Goal: Find specific page/section: Find specific page/section

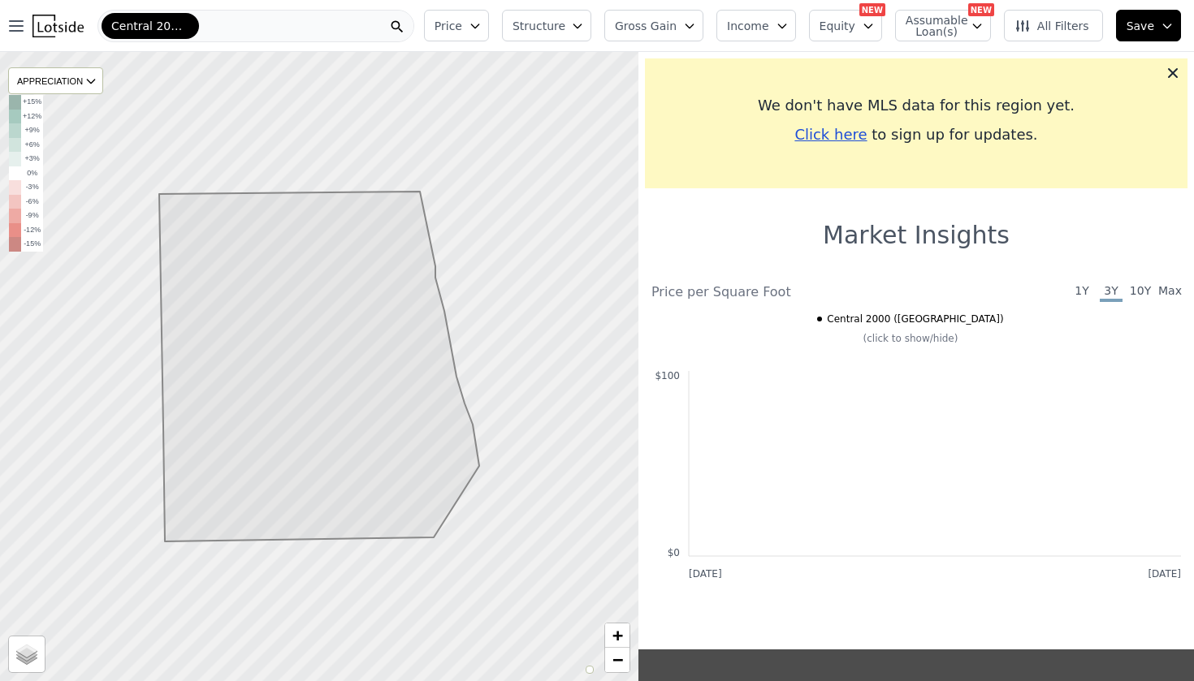
click at [294, 31] on div "Central 2000 ([GEOGRAPHIC_DATA])" at bounding box center [255, 26] width 317 height 32
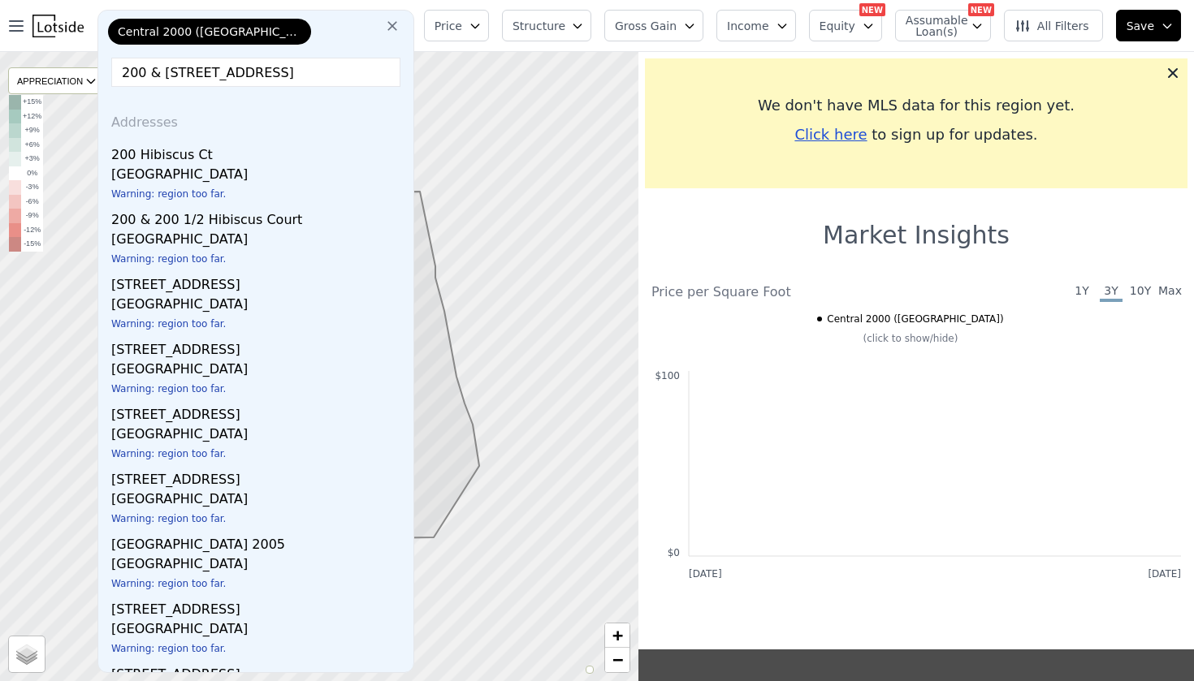
drag, startPoint x: 147, startPoint y: 73, endPoint x: 210, endPoint y: 75, distance: 63.4
click at [210, 75] on input "200 & [STREET_ADDRESS]" at bounding box center [255, 72] width 289 height 29
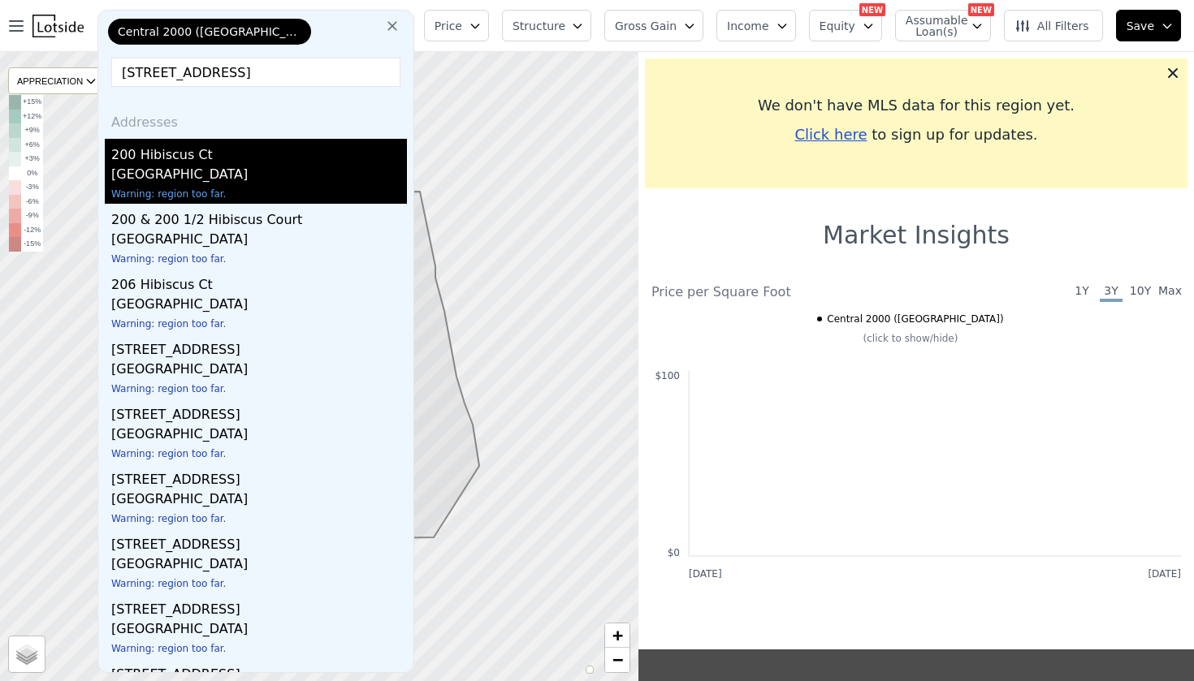
type input "[STREET_ADDRESS]"
click at [200, 162] on div "200 Hibiscus Ct" at bounding box center [259, 152] width 296 height 26
